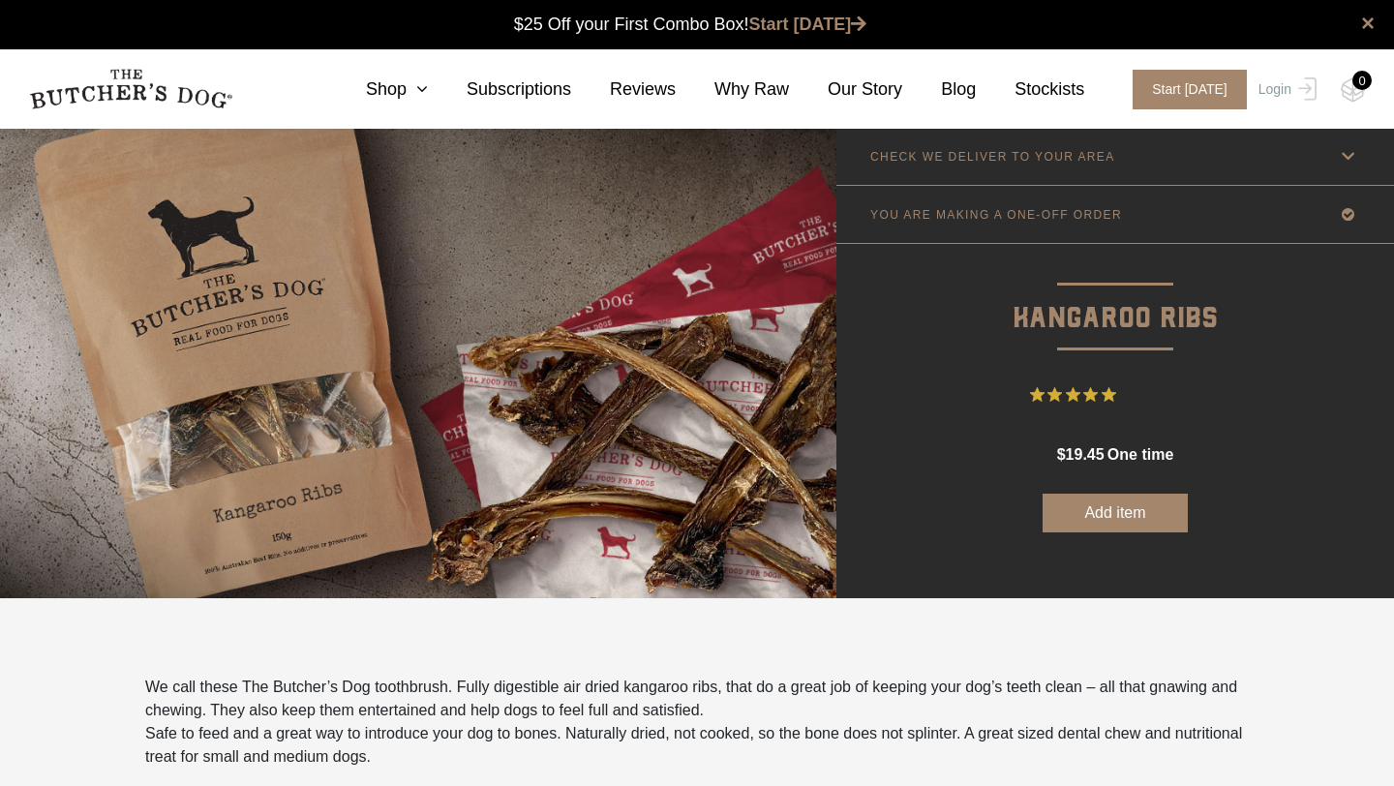
click at [1332, 164] on link "CHECK WE DELIVER TO YOUR AREA" at bounding box center [1116, 156] width 558 height 57
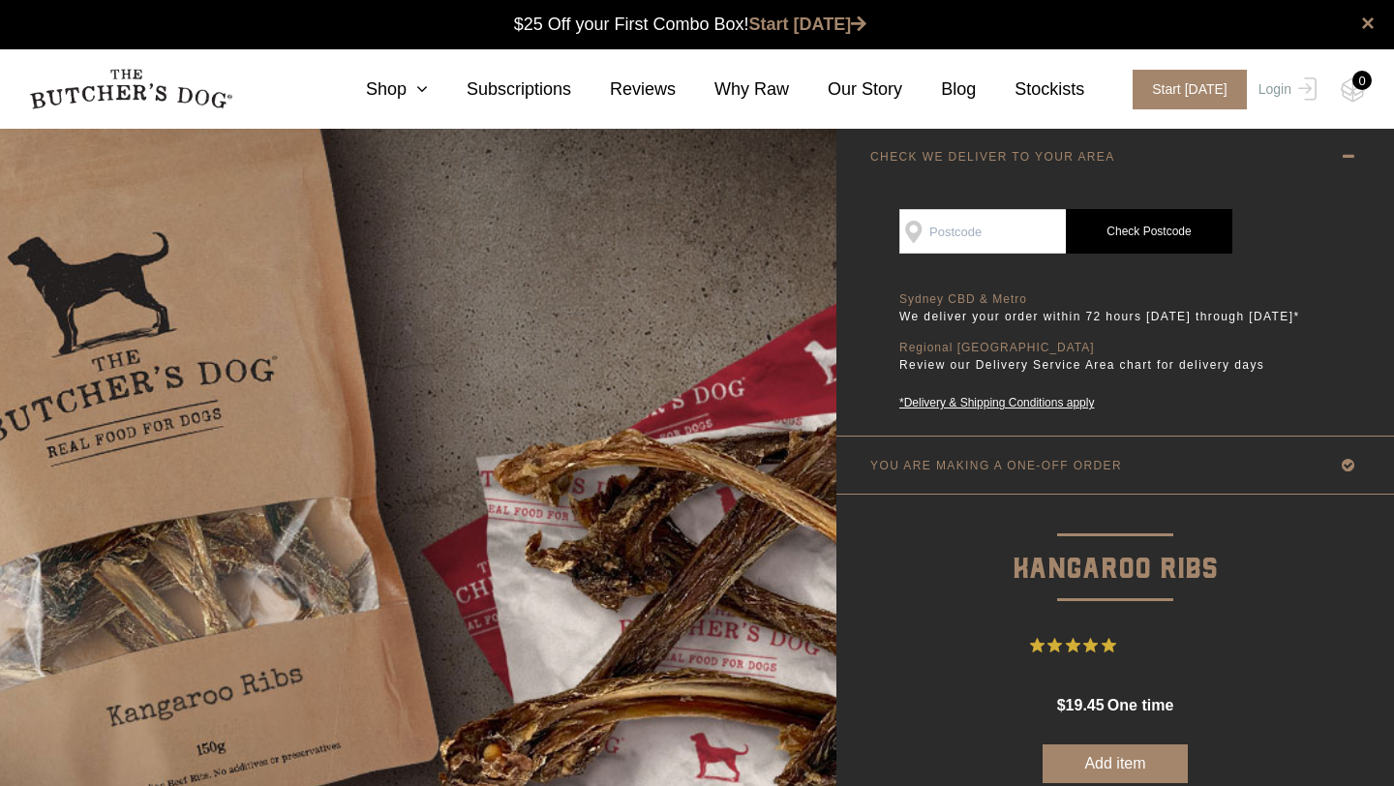
click at [1027, 240] on input "SEE IF WE DELIVER TO YOUR DOOR" at bounding box center [982, 231] width 167 height 45
type input "2228"
click at [1143, 243] on link "Check Postcode" at bounding box center [1149, 231] width 167 height 45
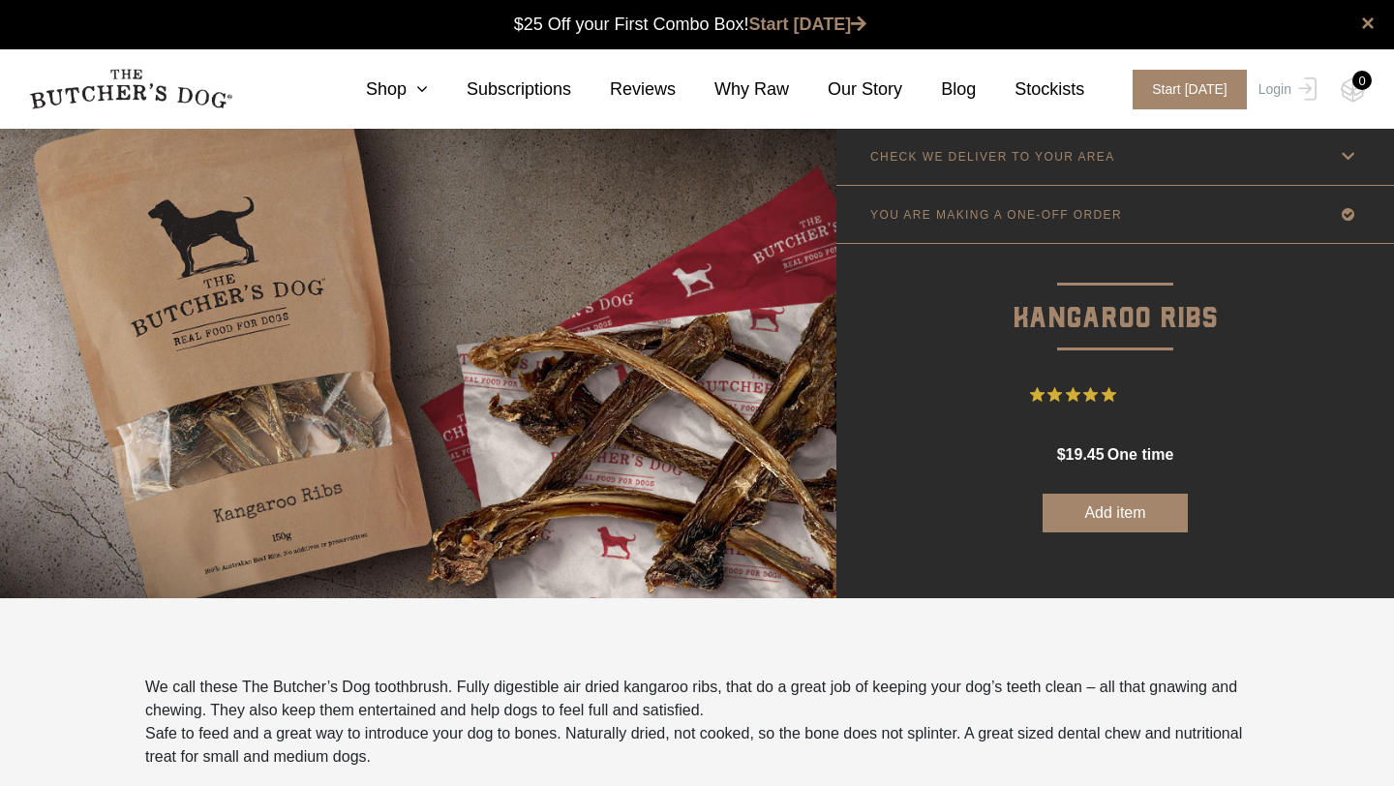
scroll to position [1, 0]
click at [1177, 162] on link "CHECK WE DELIVER TO YOUR AREA" at bounding box center [1116, 155] width 558 height 57
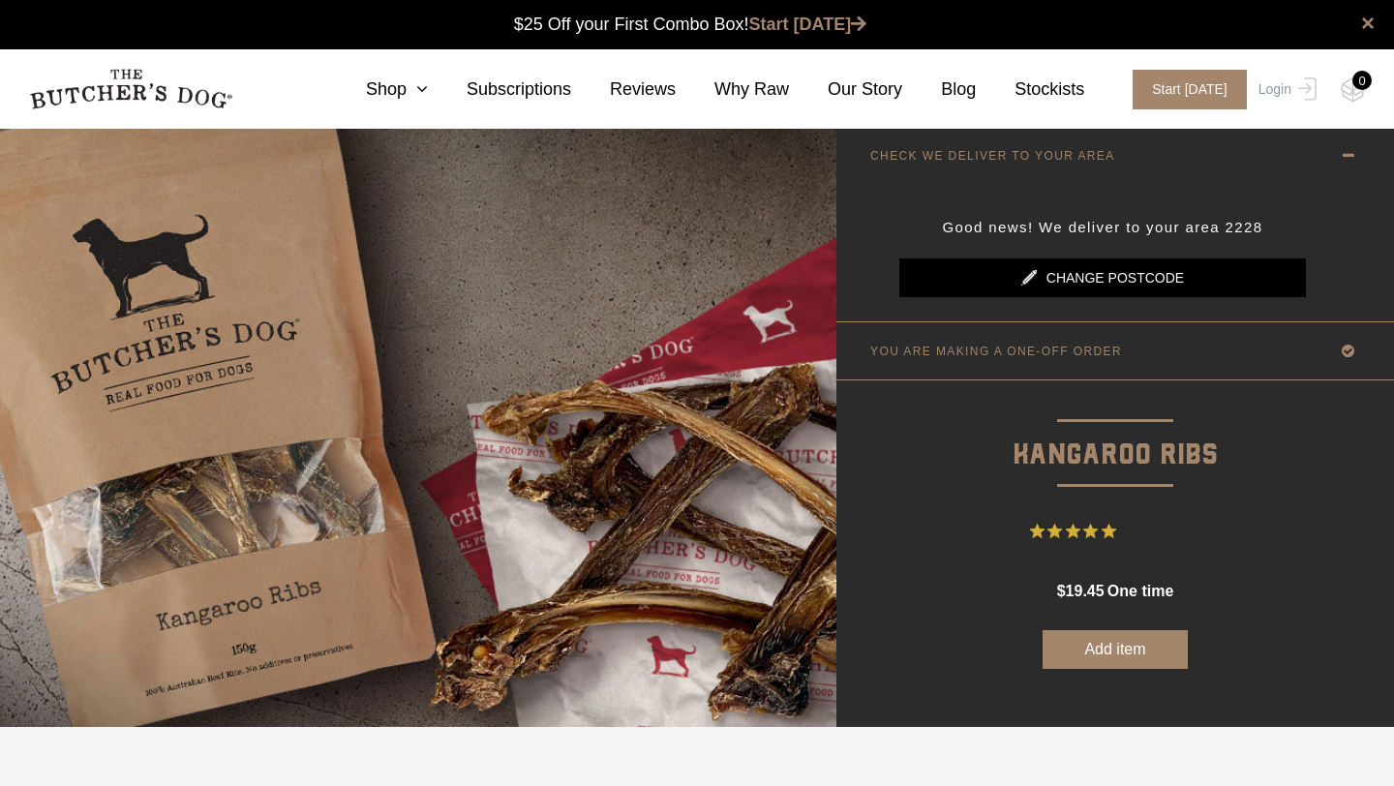
click at [1177, 162] on link "CHECK WE DELIVER TO YOUR AREA" at bounding box center [1116, 155] width 558 height 57
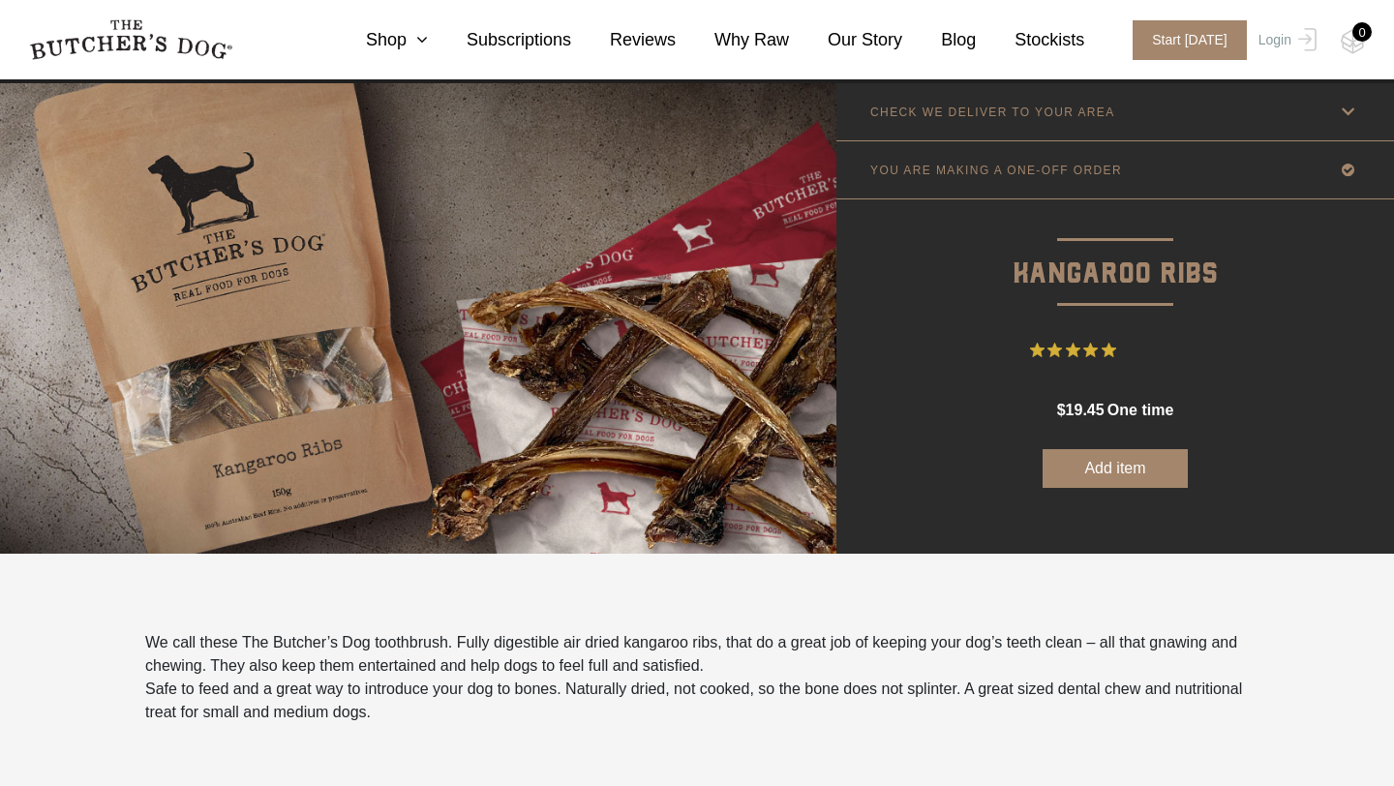
scroll to position [0, 0]
